Goal: Find specific page/section: Find specific page/section

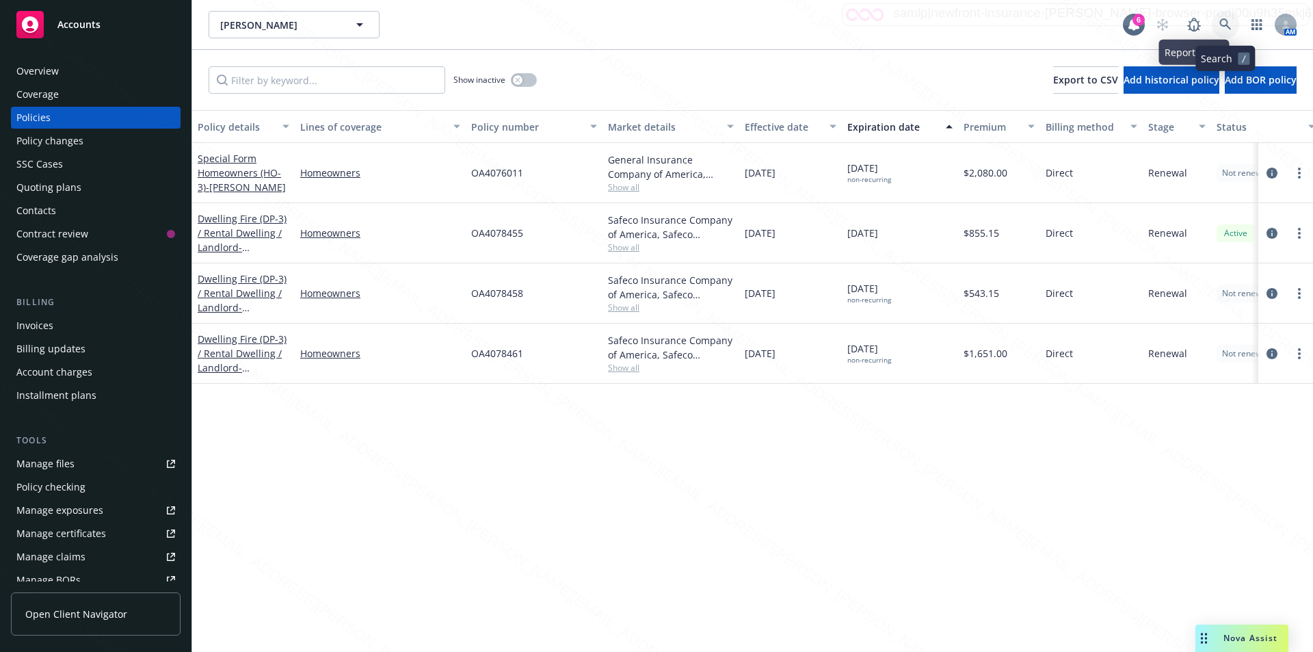
click at [1225, 18] on link at bounding box center [1225, 24] width 27 height 27
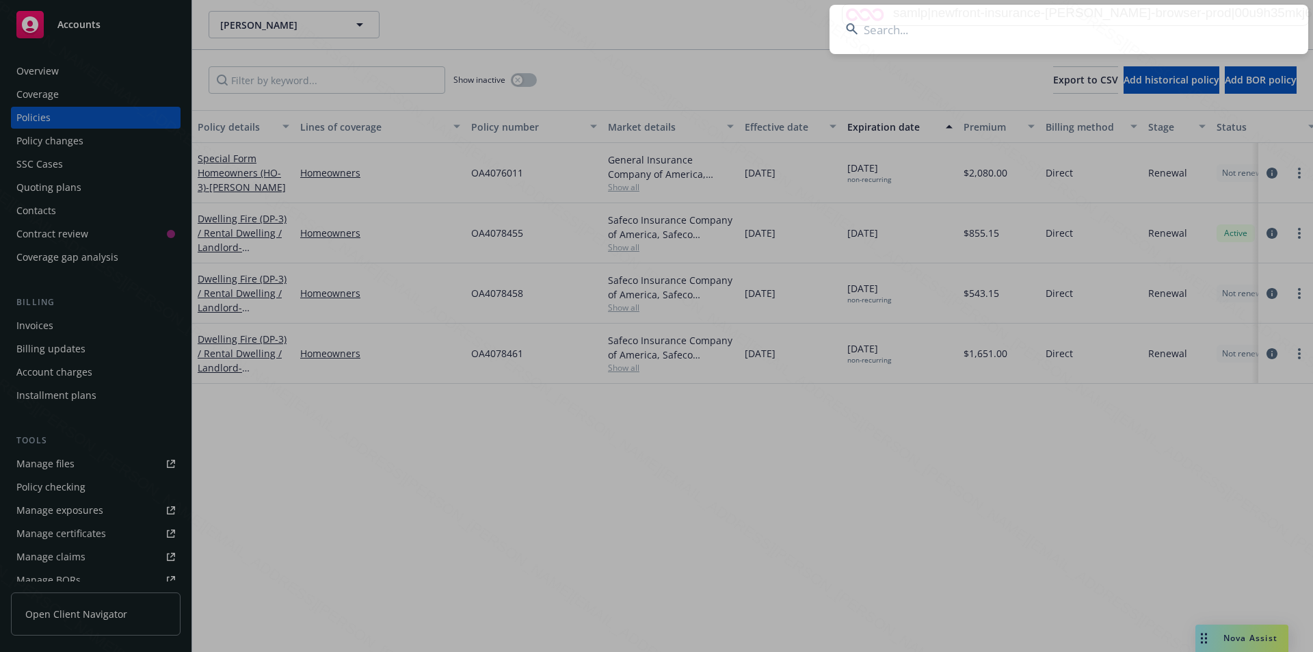
type input "[PERSON_NAME] & [PERSON_NAME]"
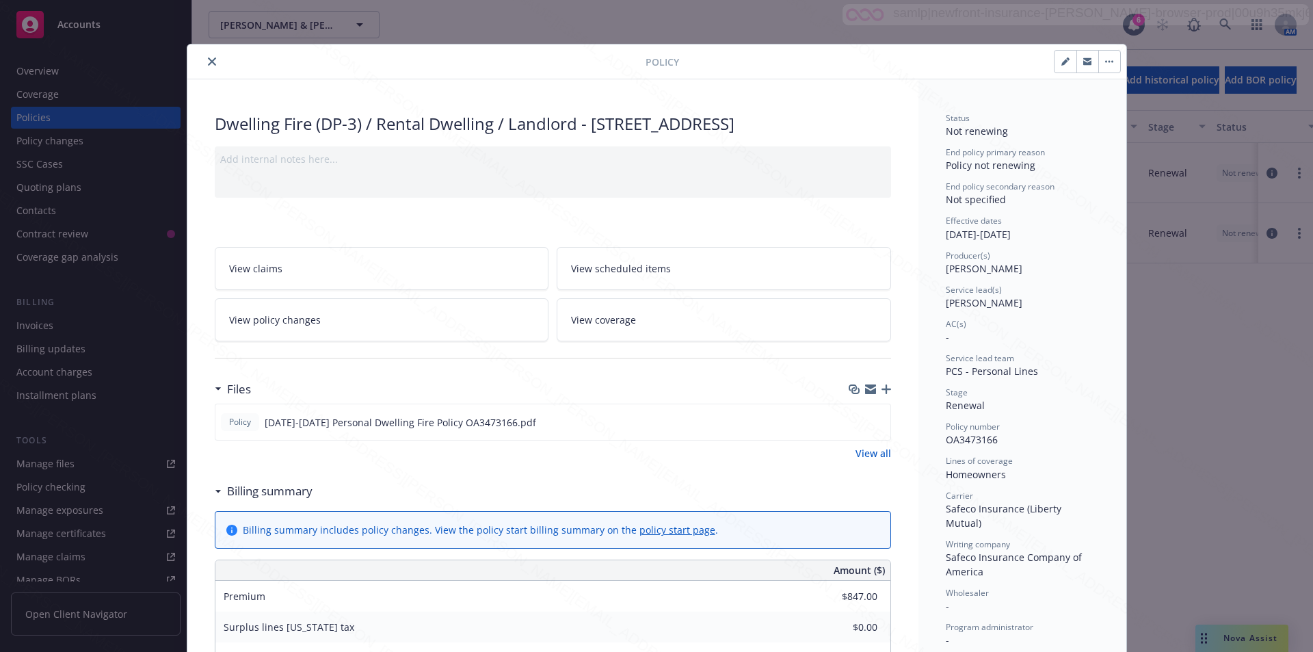
click at [209, 59] on icon "close" at bounding box center [212, 61] width 8 height 8
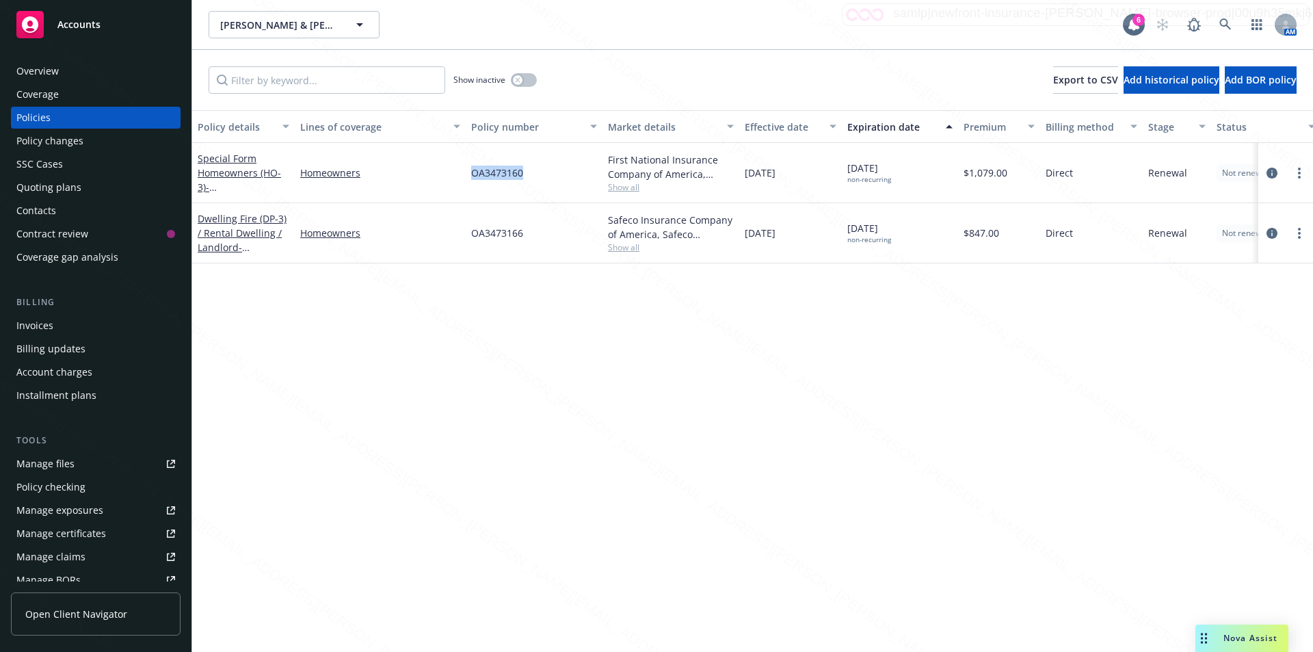
drag, startPoint x: 523, startPoint y: 175, endPoint x: 466, endPoint y: 179, distance: 56.9
click at [466, 179] on div "OA3473160" at bounding box center [534, 173] width 137 height 60
copy span "OA3473160"
